Goal: Task Accomplishment & Management: Manage account settings

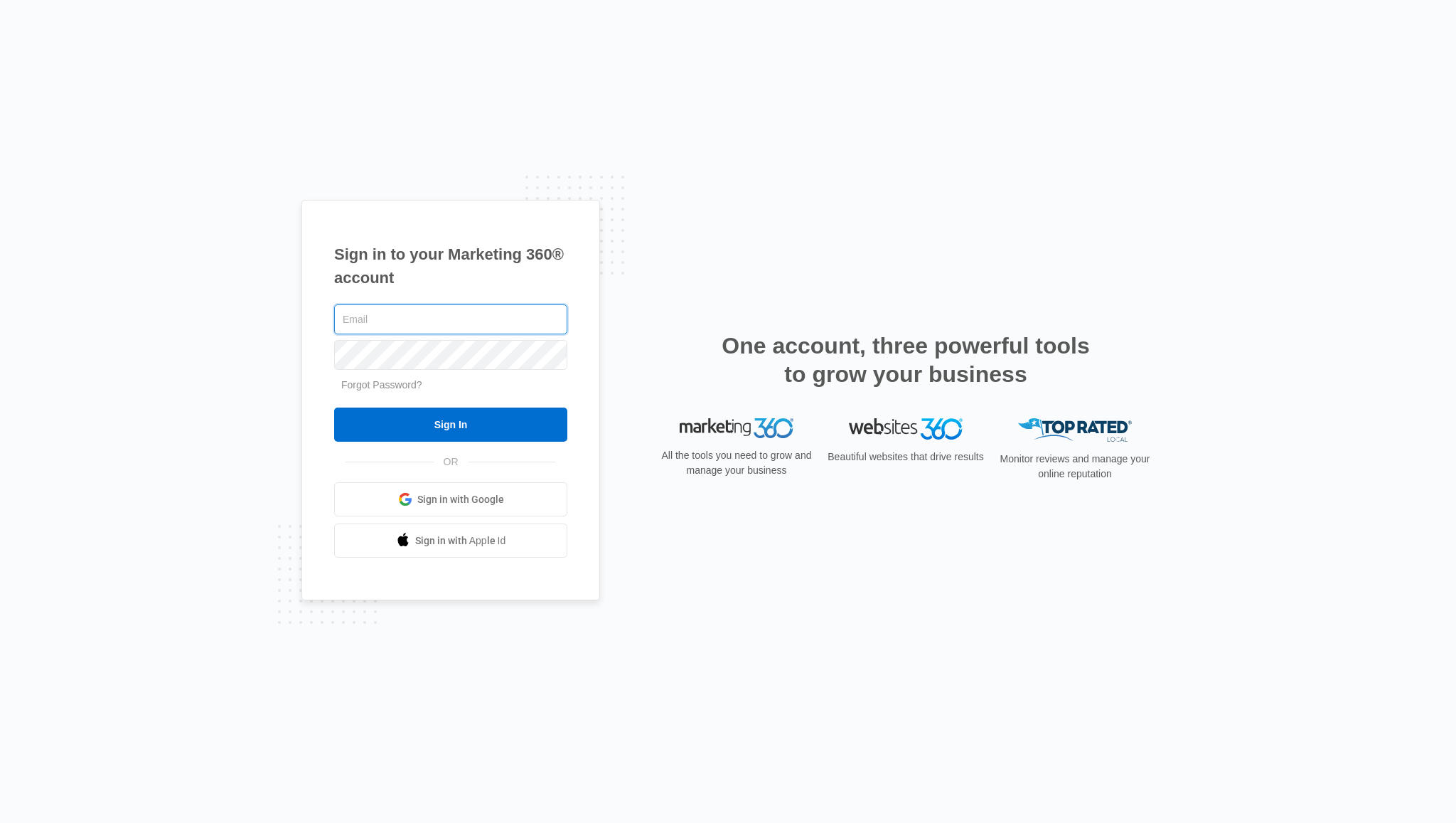
click at [368, 311] on input "text" at bounding box center [450, 319] width 233 height 30
click at [414, 325] on input "text" at bounding box center [450, 319] width 233 height 30
paste input "[EMAIL_ADDRESS][DOMAIN_NAME]"
type input "[EMAIL_ADDRESS][DOMAIN_NAME]"
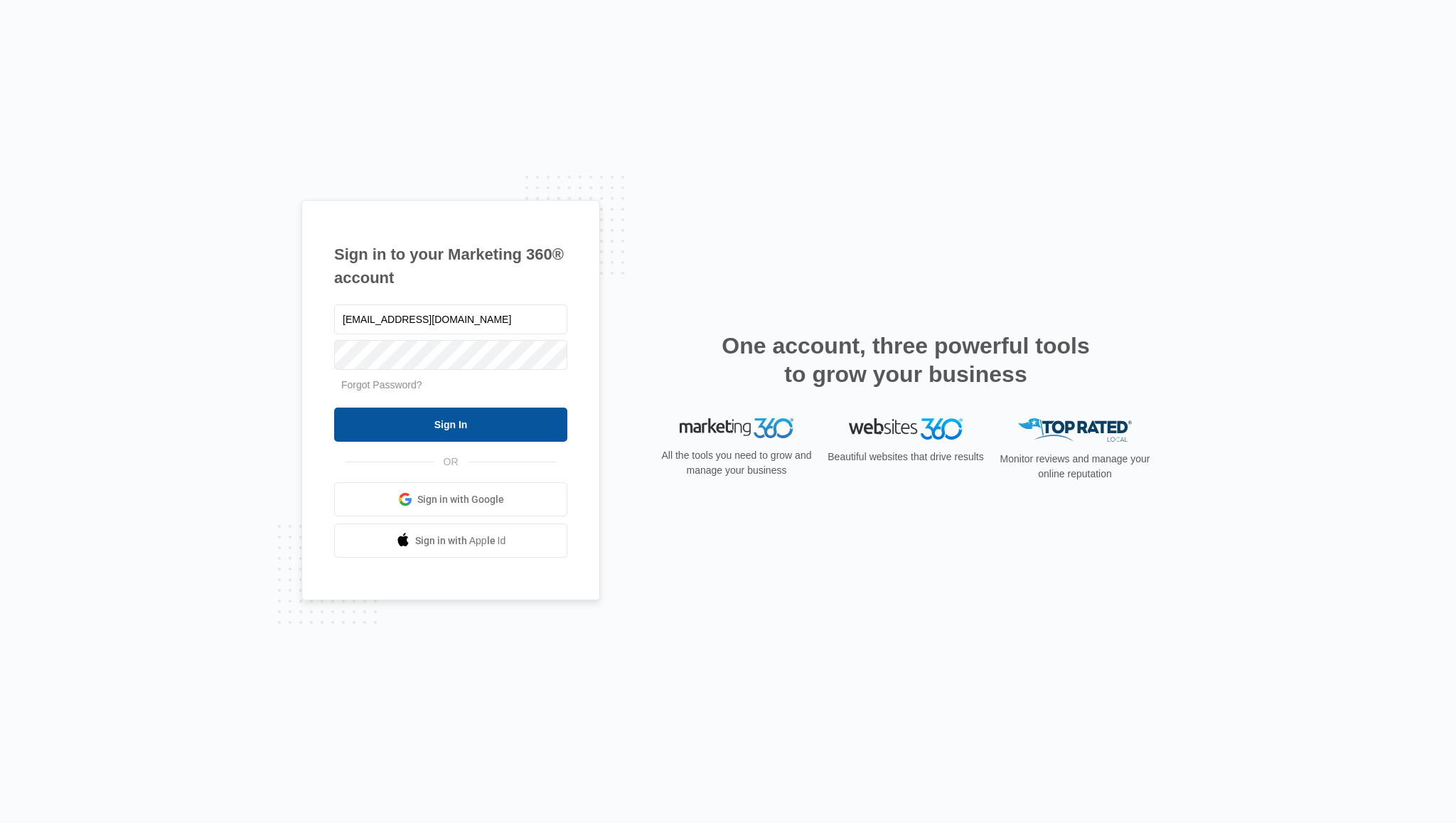
click at [450, 430] on input "Sign In" at bounding box center [450, 424] width 233 height 34
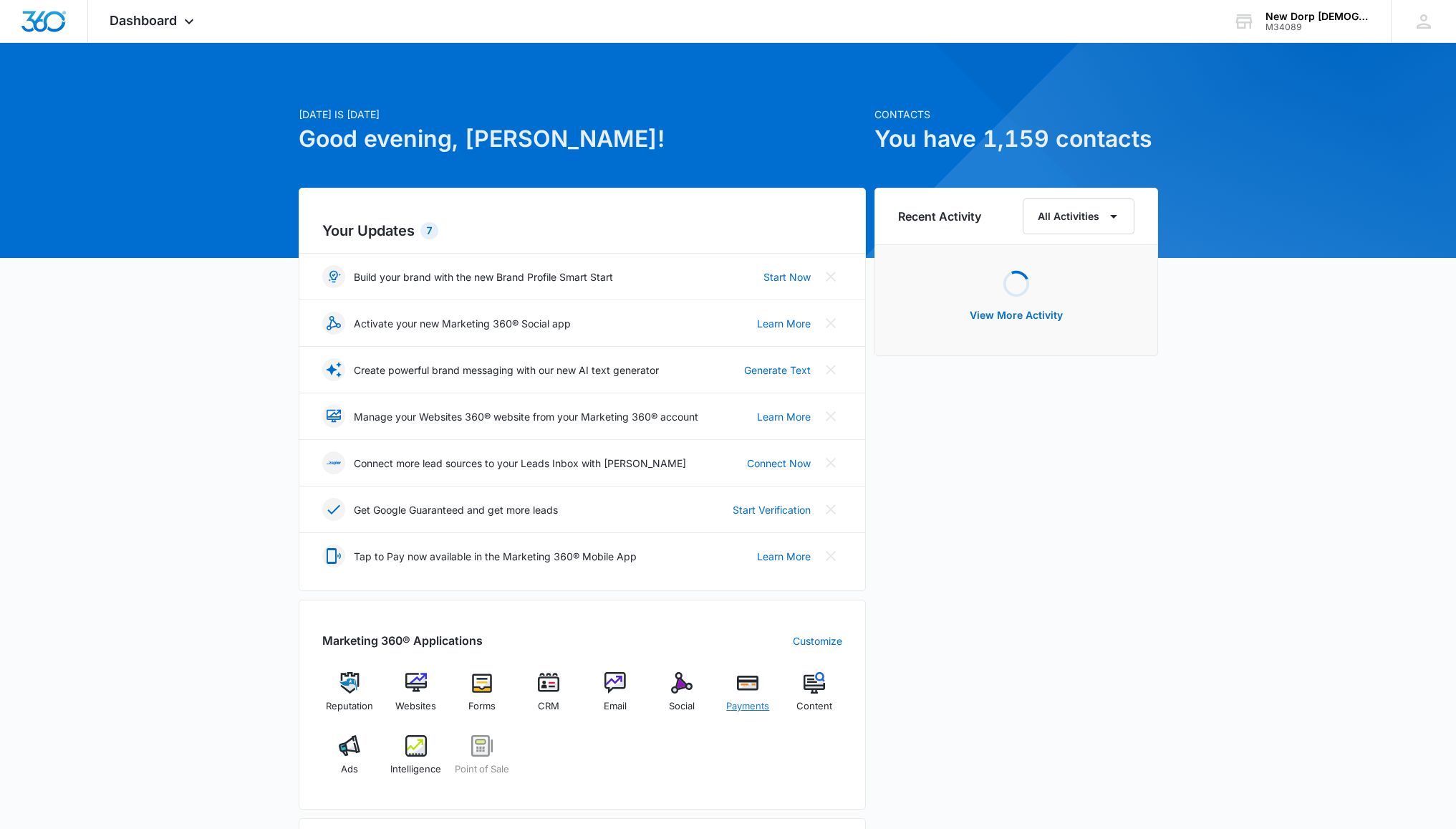
click at [751, 699] on span "Payments" at bounding box center [747, 706] width 43 height 14
